Goal: Browse casually

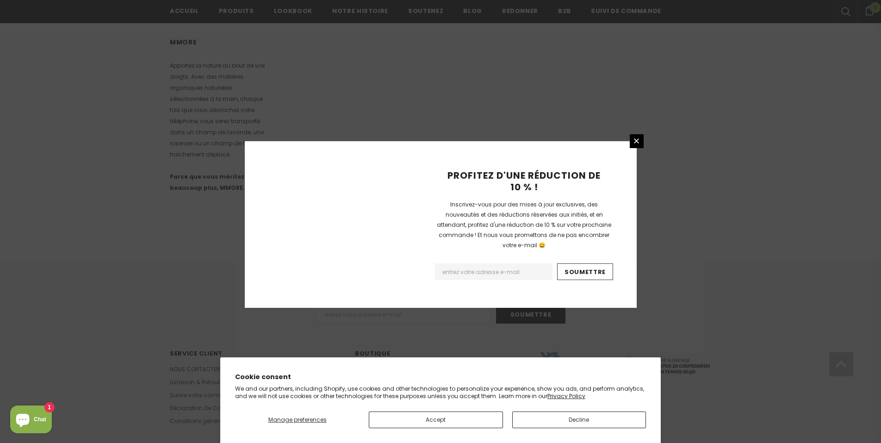
scroll to position [528, 0]
